Goal: Find specific page/section: Find specific page/section

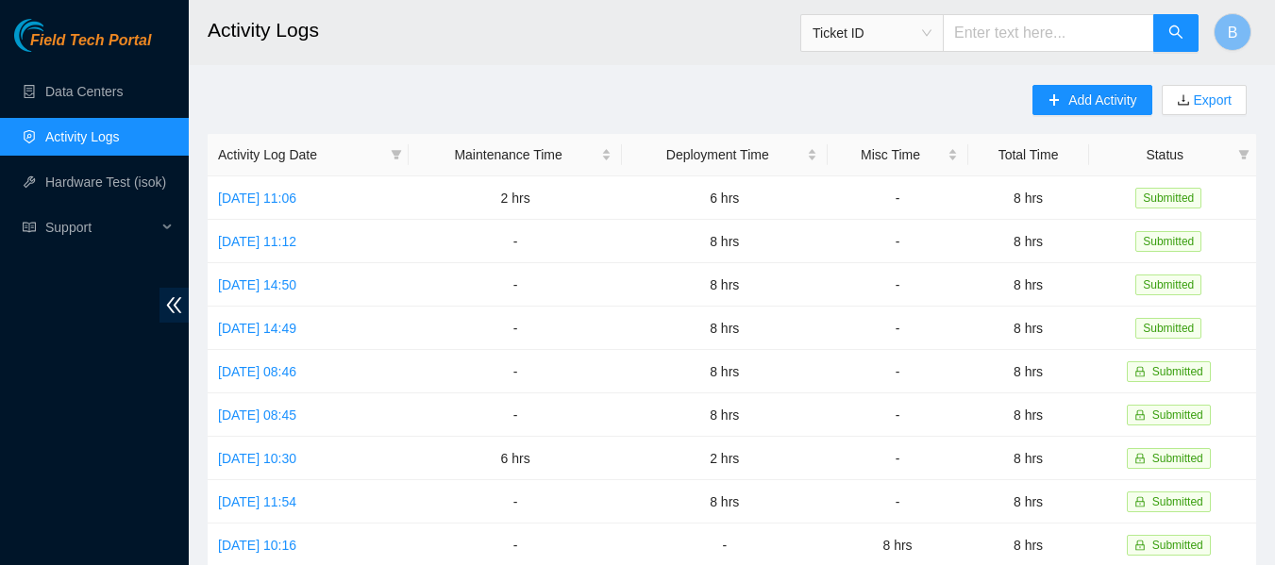
click at [653, 79] on main "Activity Logs Ticket ID B Add Activity Export Activity Log Date Maintenance Tim…" at bounding box center [732, 562] width 1086 height 1124
click at [107, 91] on link "Data Centers" at bounding box center [83, 91] width 77 height 15
